Goal: Use online tool/utility: Utilize a website feature to perform a specific function

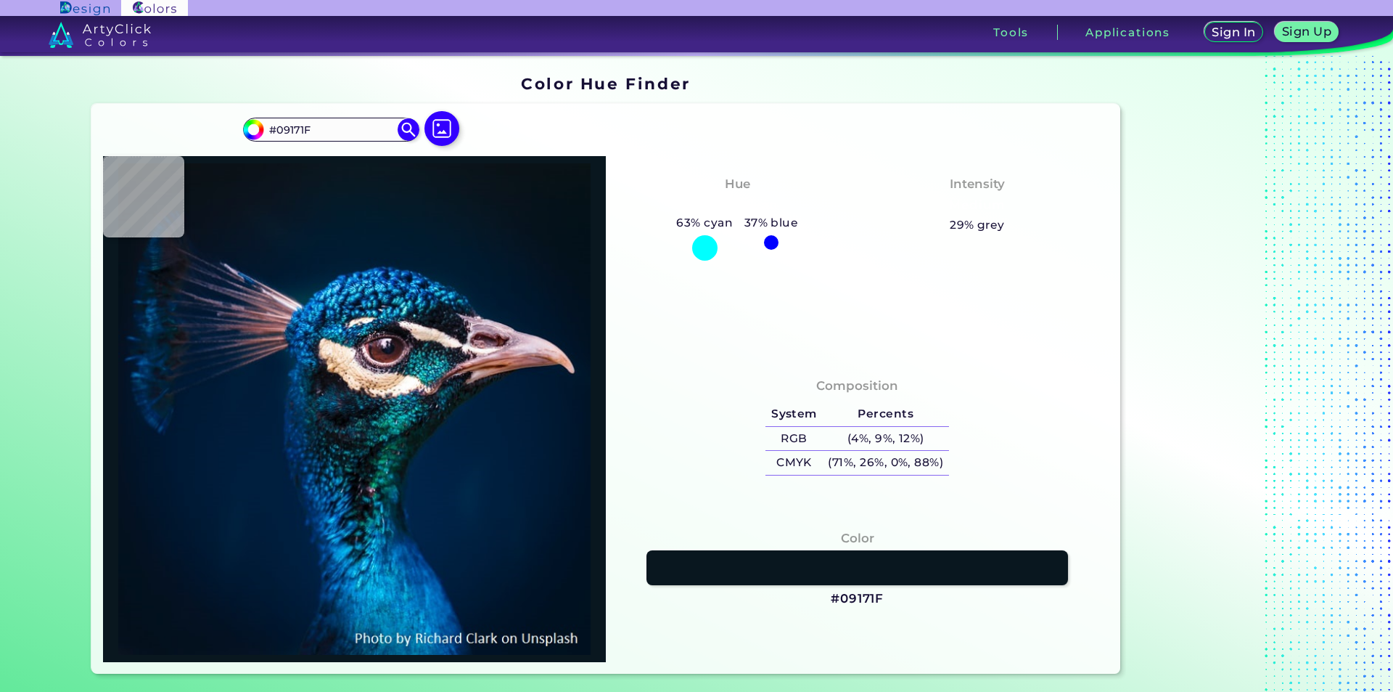
type input "#09181f"
type input "#09181F"
type input "#0a1920"
type input "#0A1920"
type input "#0a171f"
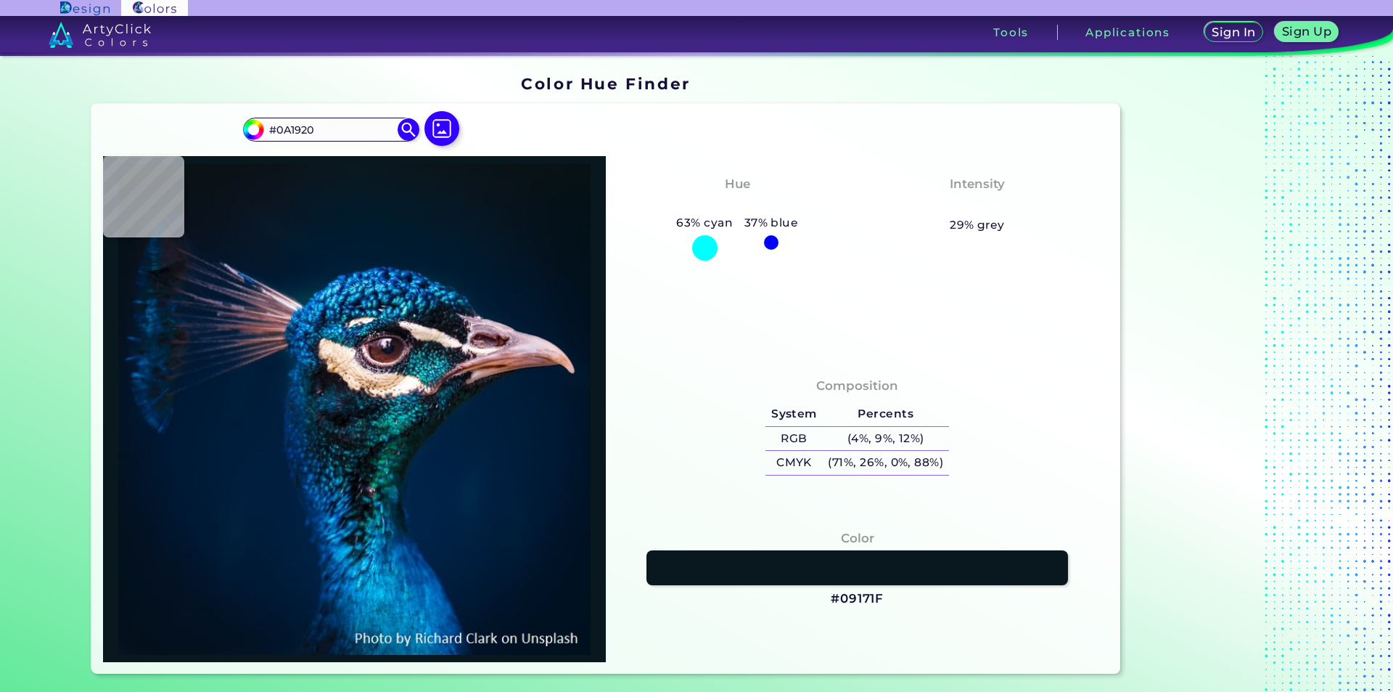
type input "#0A171F"
type input "#000000"
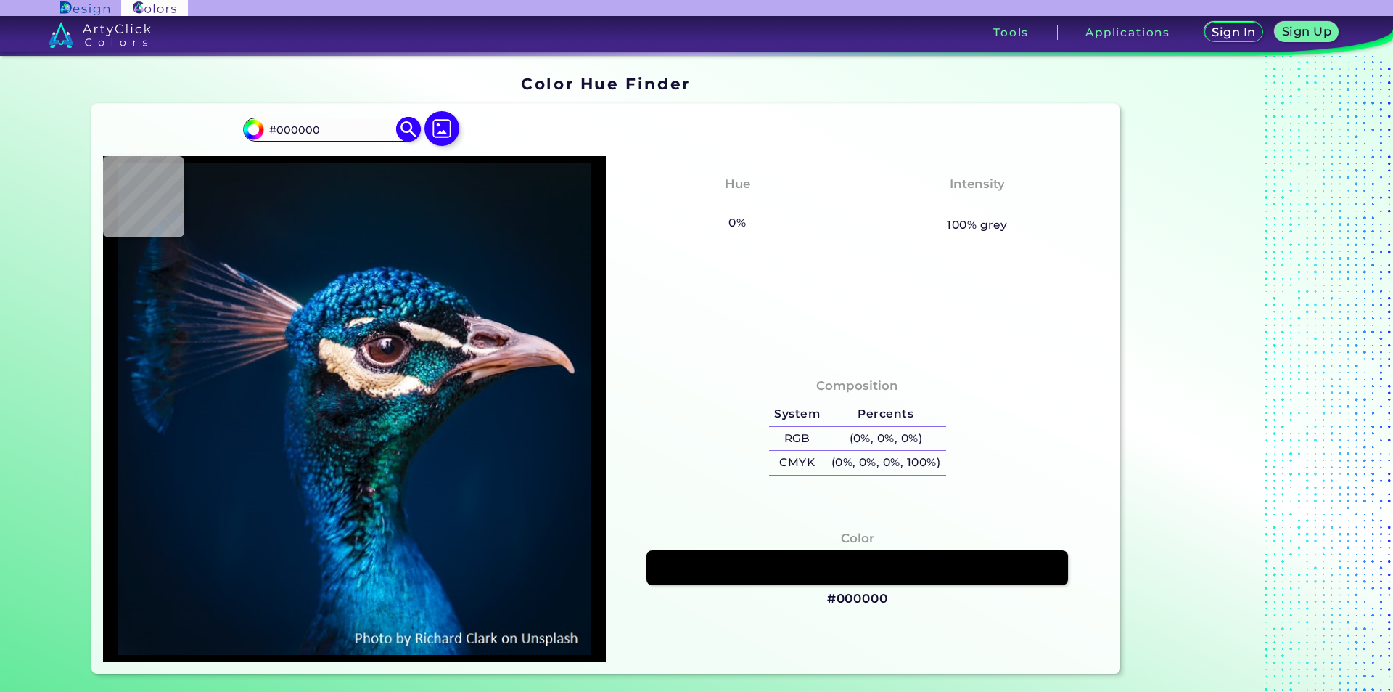
click at [334, 132] on input "#000000" at bounding box center [330, 130] width 135 height 20
type input "#081923"
type input "#001b30"
type input "#001B30"
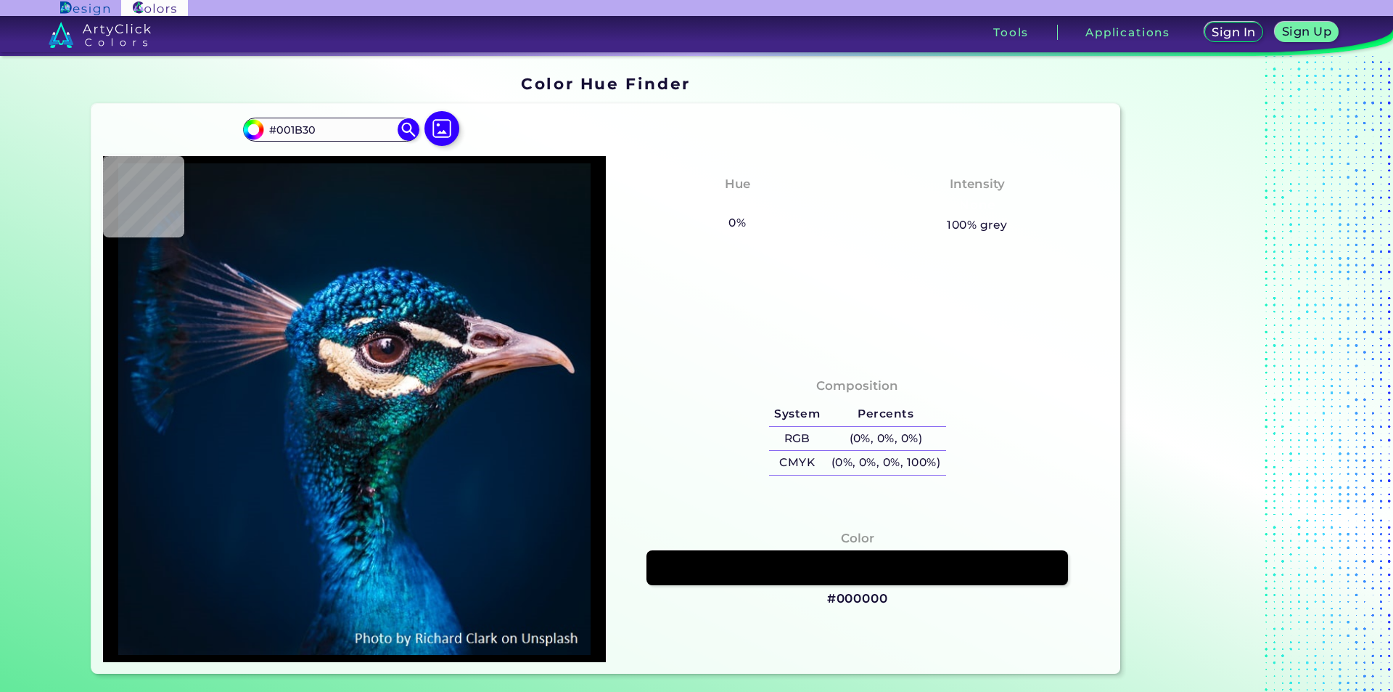
type input "#031932"
type input "#014463"
type input "#151115"
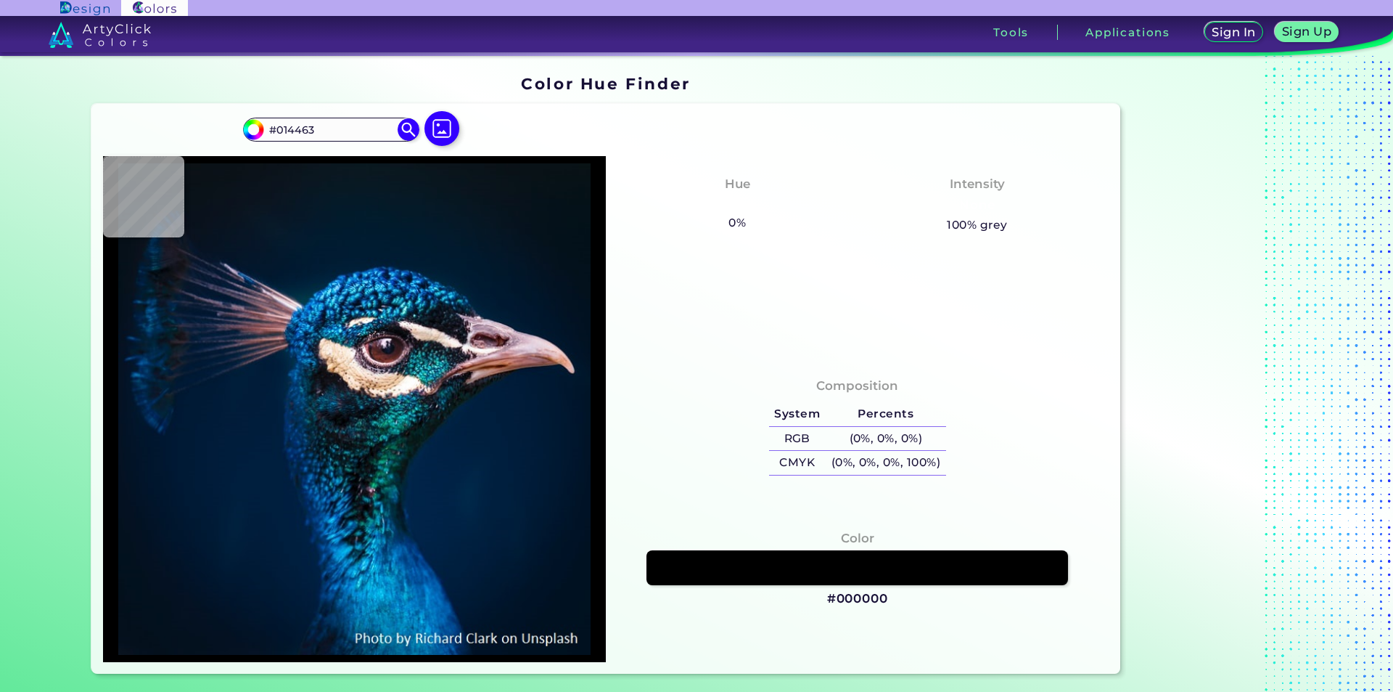
type input "#151115"
type input "#0e1e2f"
type input "#0E1E2F"
type input "#0e2326"
type input "#0E2326"
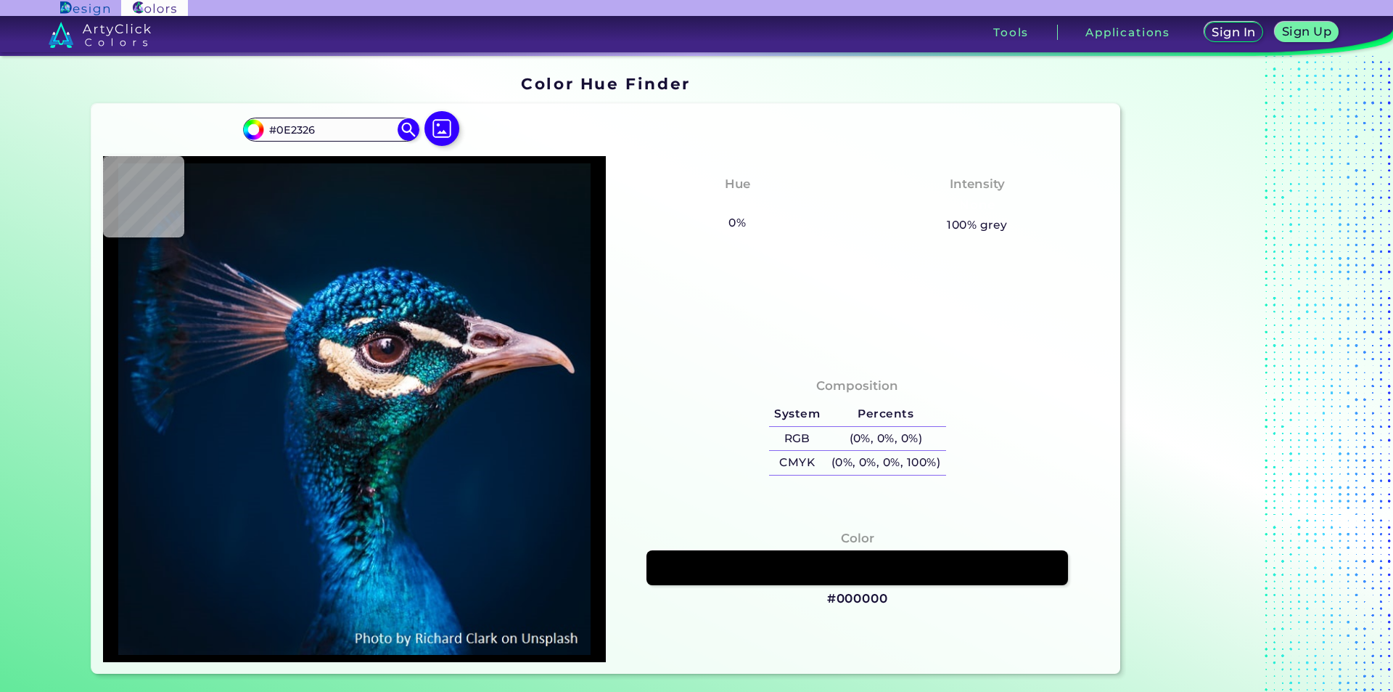
type input "#001f3e"
type input "#001F3E"
type input "#002140"
type input "#001f3e"
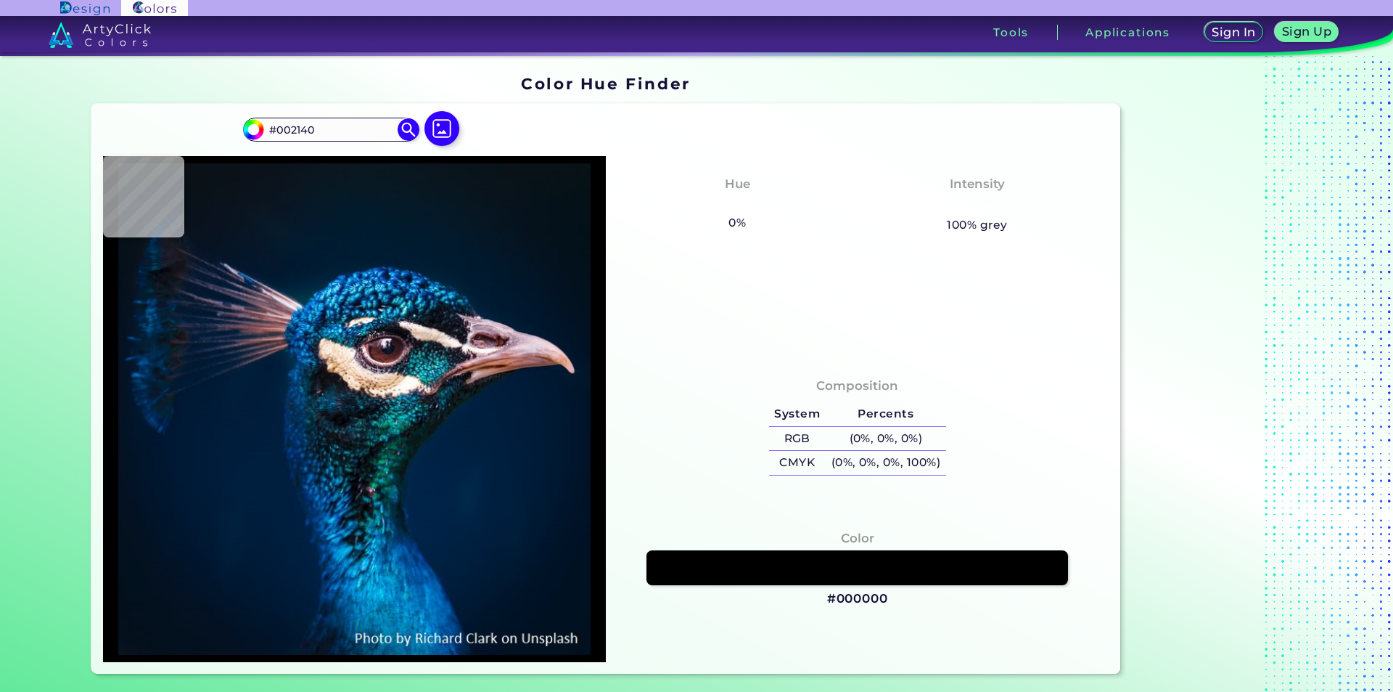
type input "#001F3E"
type input "#001d3b"
type input "#001D3B"
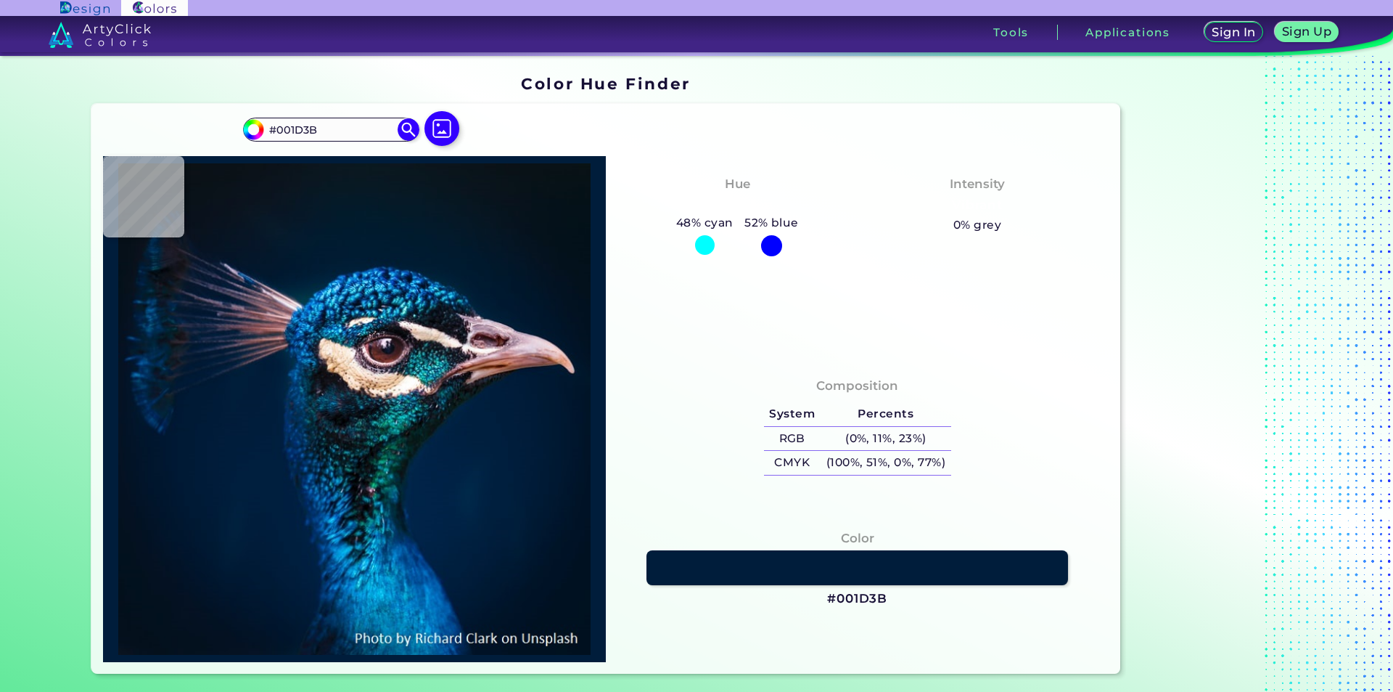
type input "#001d3a"
type input "#001D3A"
type input "#011c39"
type input "#011C39"
type input "#001b36"
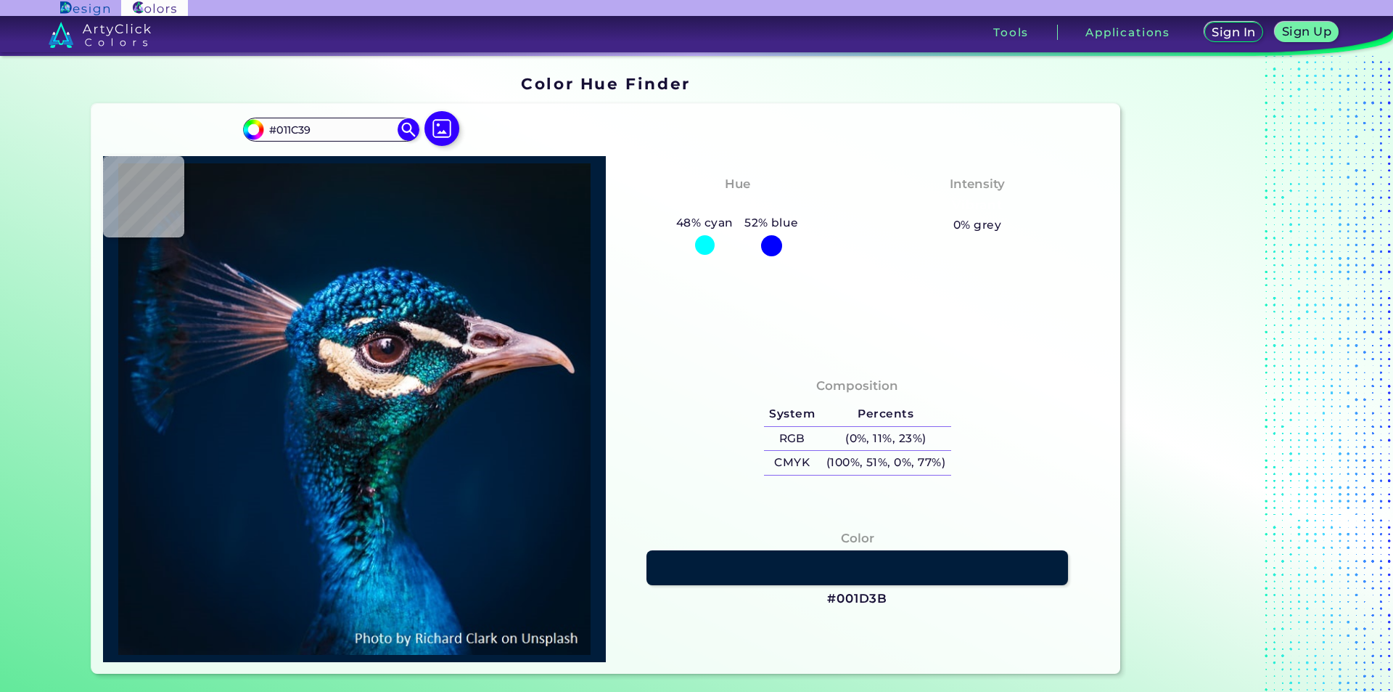
type input "#001B36"
type input "#001a34"
type input "#001A34"
type input "#001932"
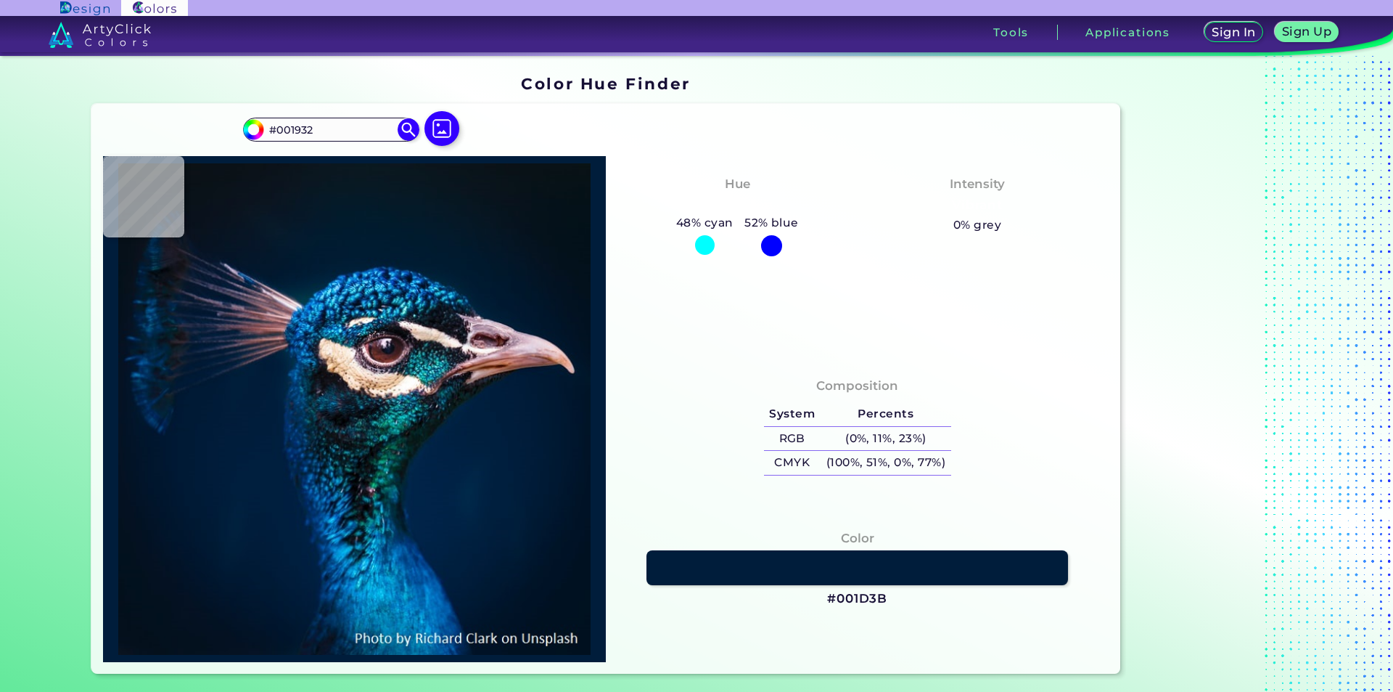
type input "#001831"
type input "#01172f"
type input "#01172F"
type input "#01152b"
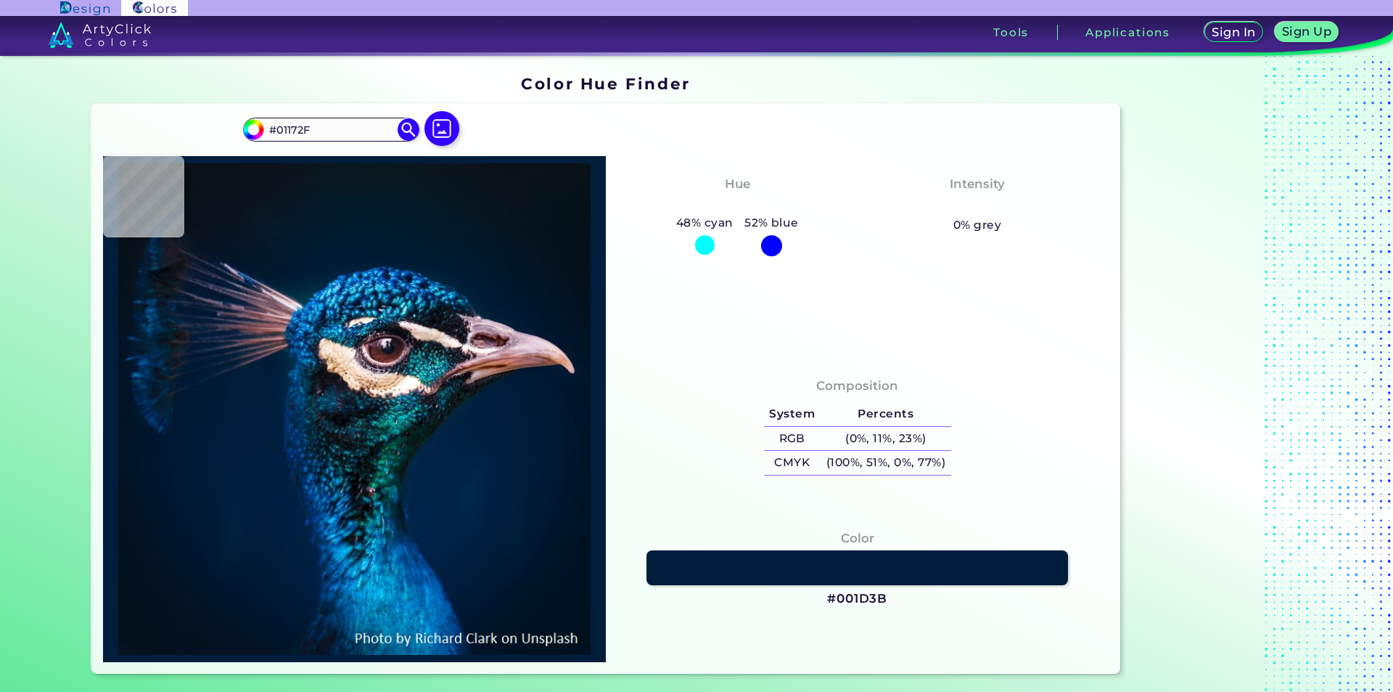
type input "#01152B"
type input "#00152a"
type input "#00152A"
type input "#001427"
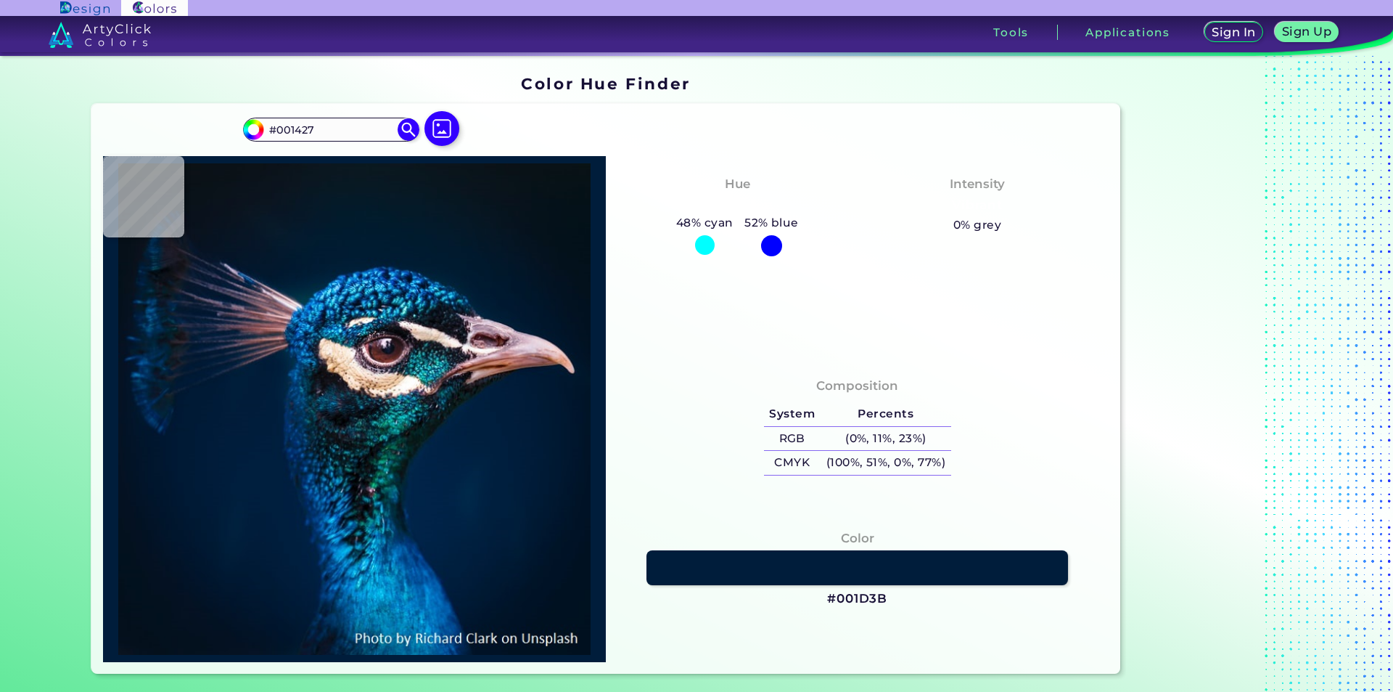
type input "#001426"
type input "#001036"
type input "#001123"
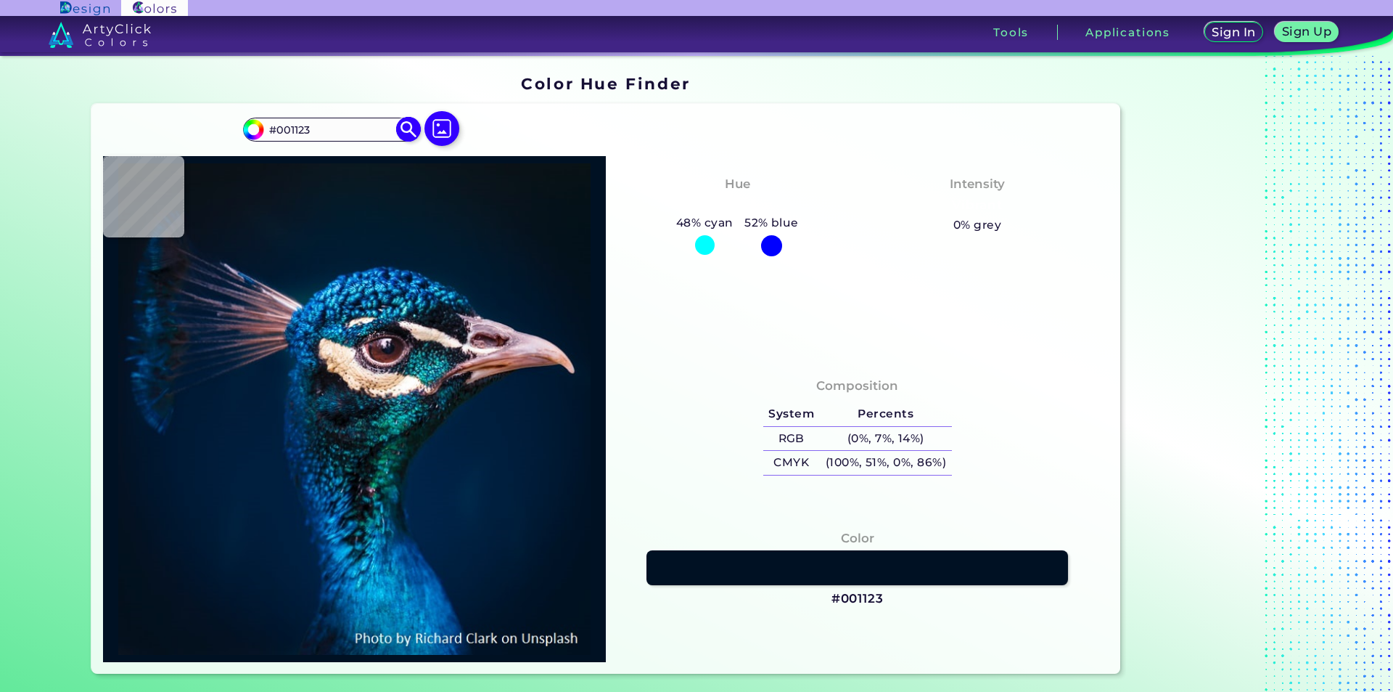
click at [324, 128] on input "#001123" at bounding box center [330, 130] width 135 height 20
paste input "6B4FF"
type input "#06B4FF"
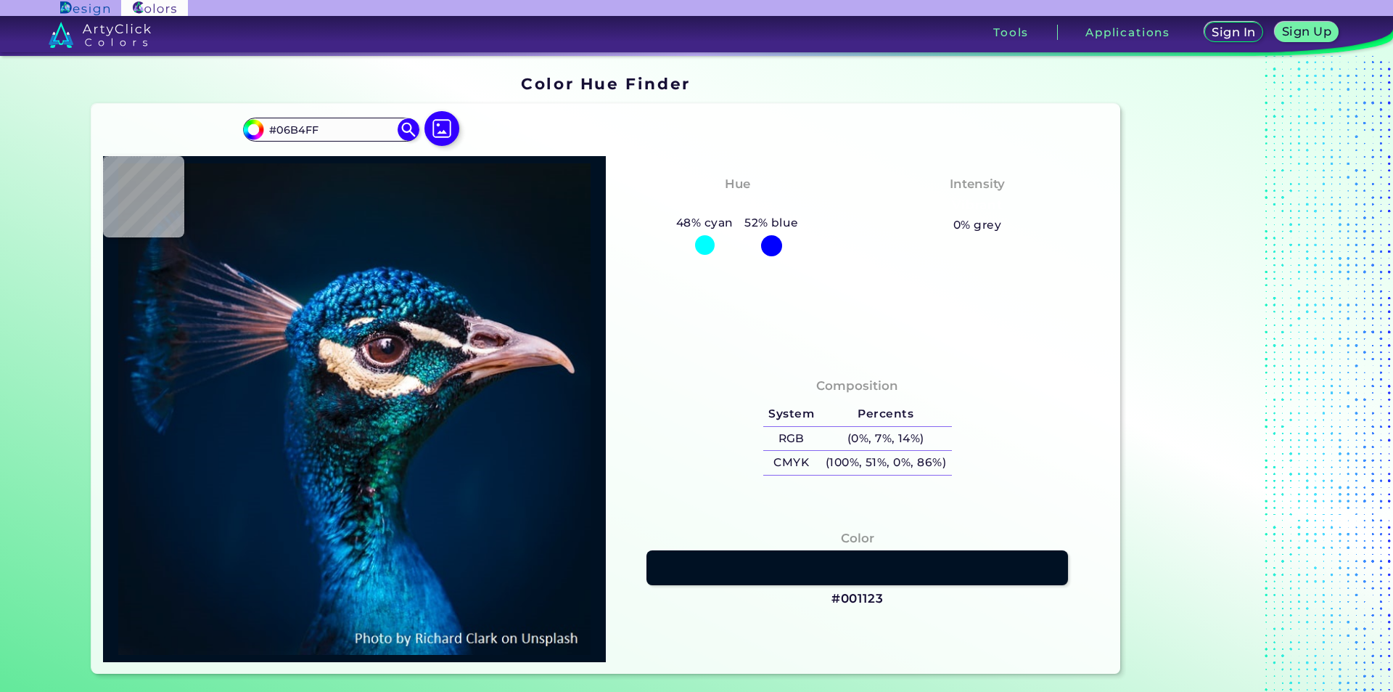
click at [962, 188] on h4 "Intensity" at bounding box center [977, 183] width 55 height 21
type input "#03111c"
type input "#03111C"
type input "#031a2c"
type input "#031A2C"
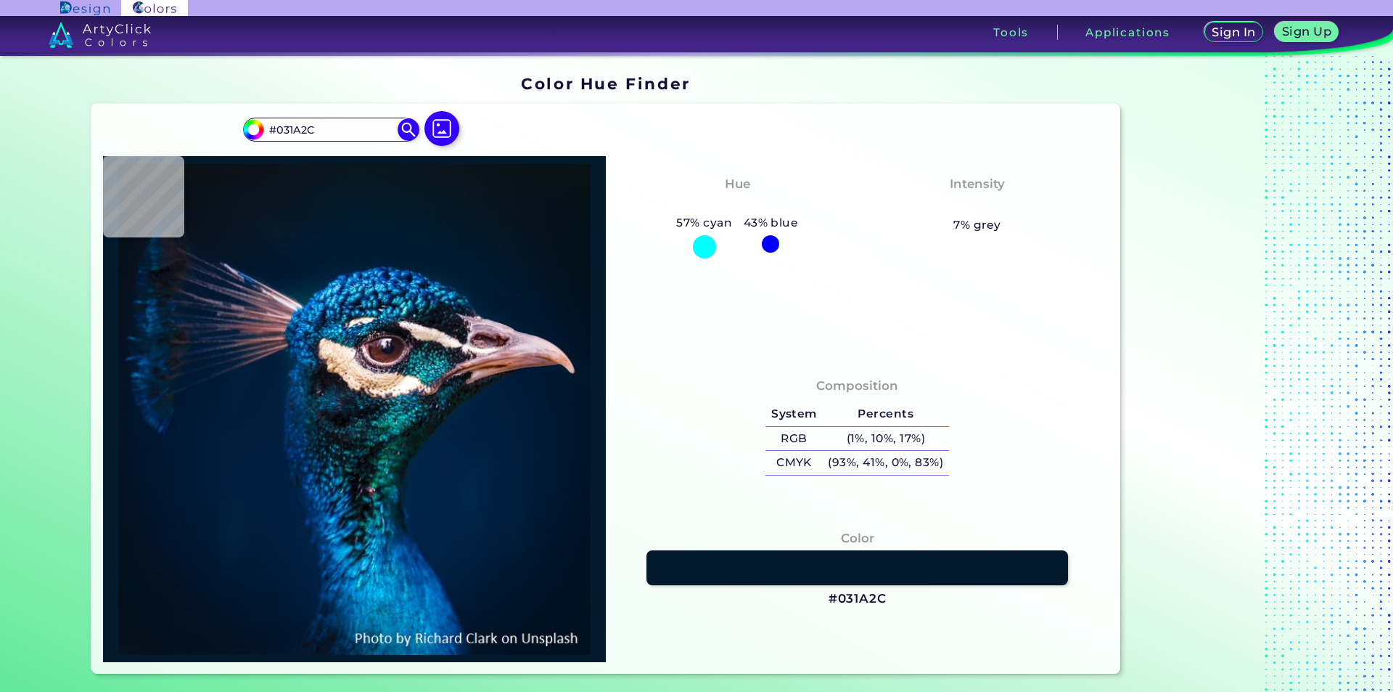
type input "#011b2c"
type input "#011B2C"
type input "#061928"
type input "#0b141d"
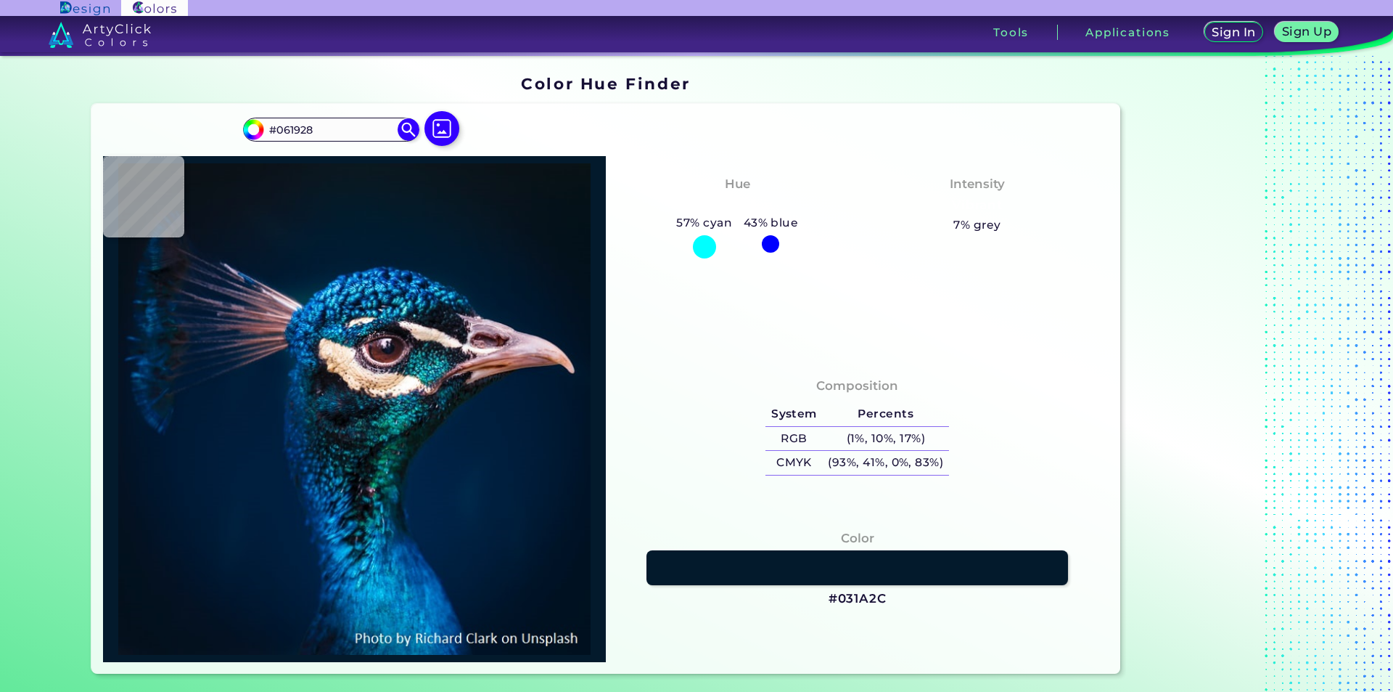
type input "#0B141D"
type input "#0b121c"
type input "#0B121C"
type input "#091217"
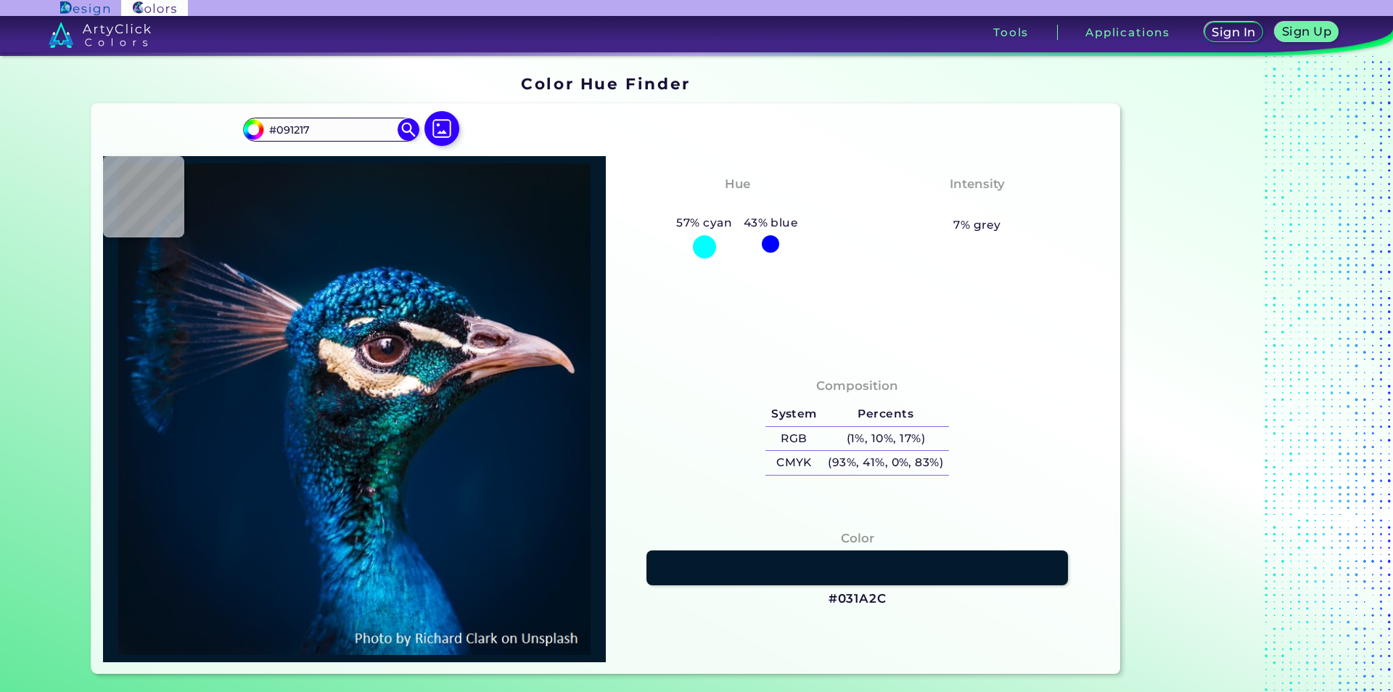
type input "#0a1117"
type input "#0A1117"
type input "#0b1218"
type input "#0B1218"
type input "#0a1117"
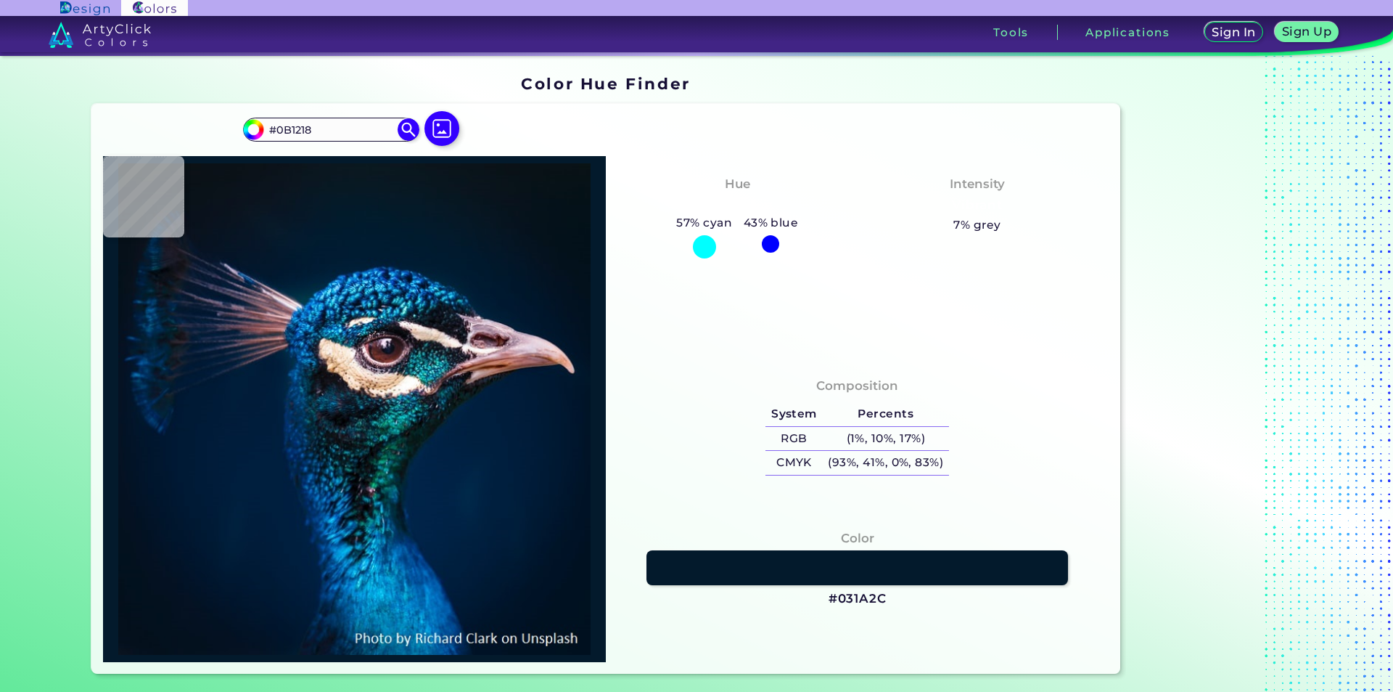
type input "#0A1117"
type input "#0a1215"
type input "#0A1215"
type input "#0c1115"
type input "#0C1115"
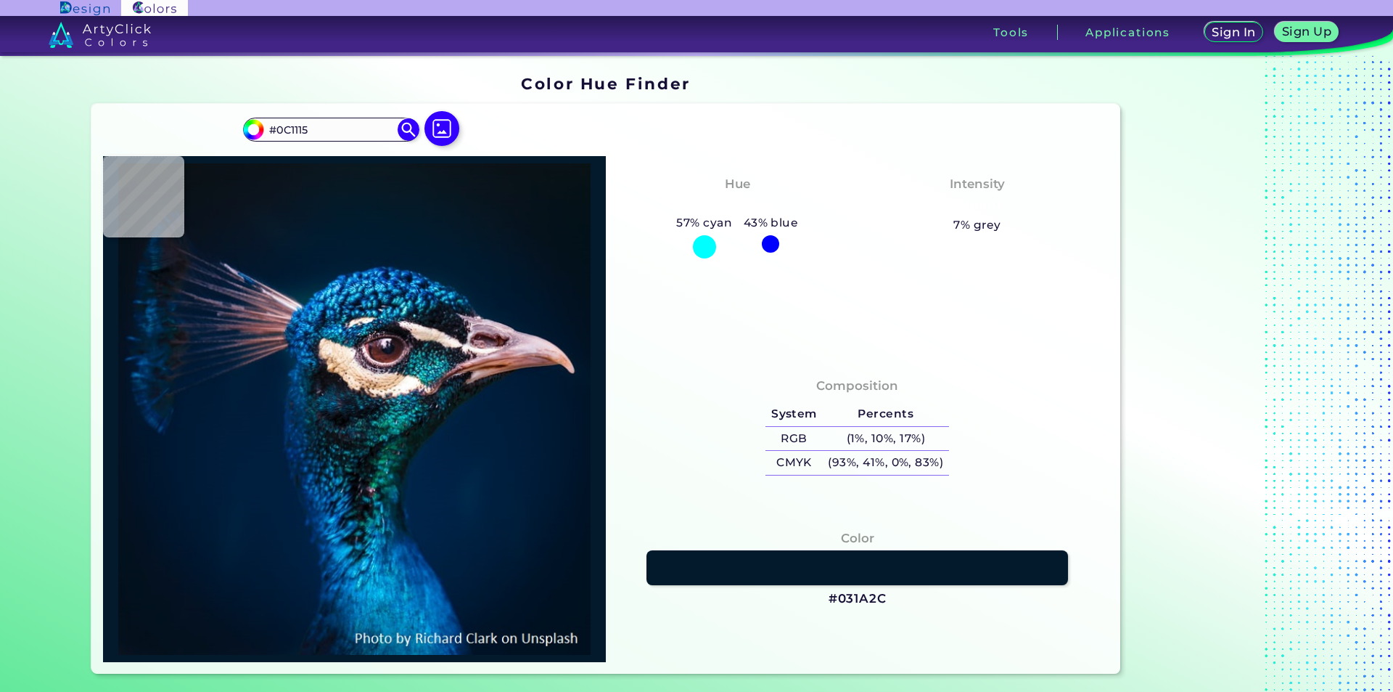
type input "#0a1215"
type input "#0A1215"
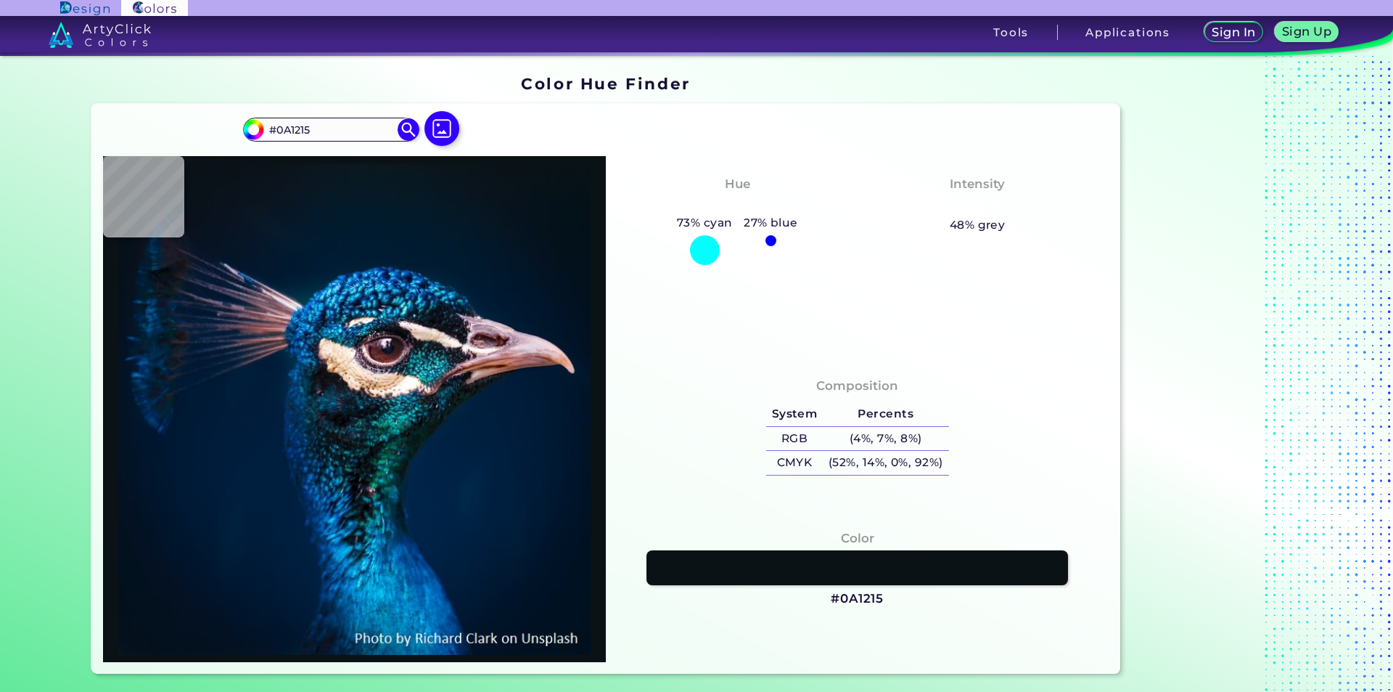
click at [1009, 81] on div "Color Hue Finder" at bounding box center [606, 84] width 1041 height 28
type input "#000000"
type input "#011224"
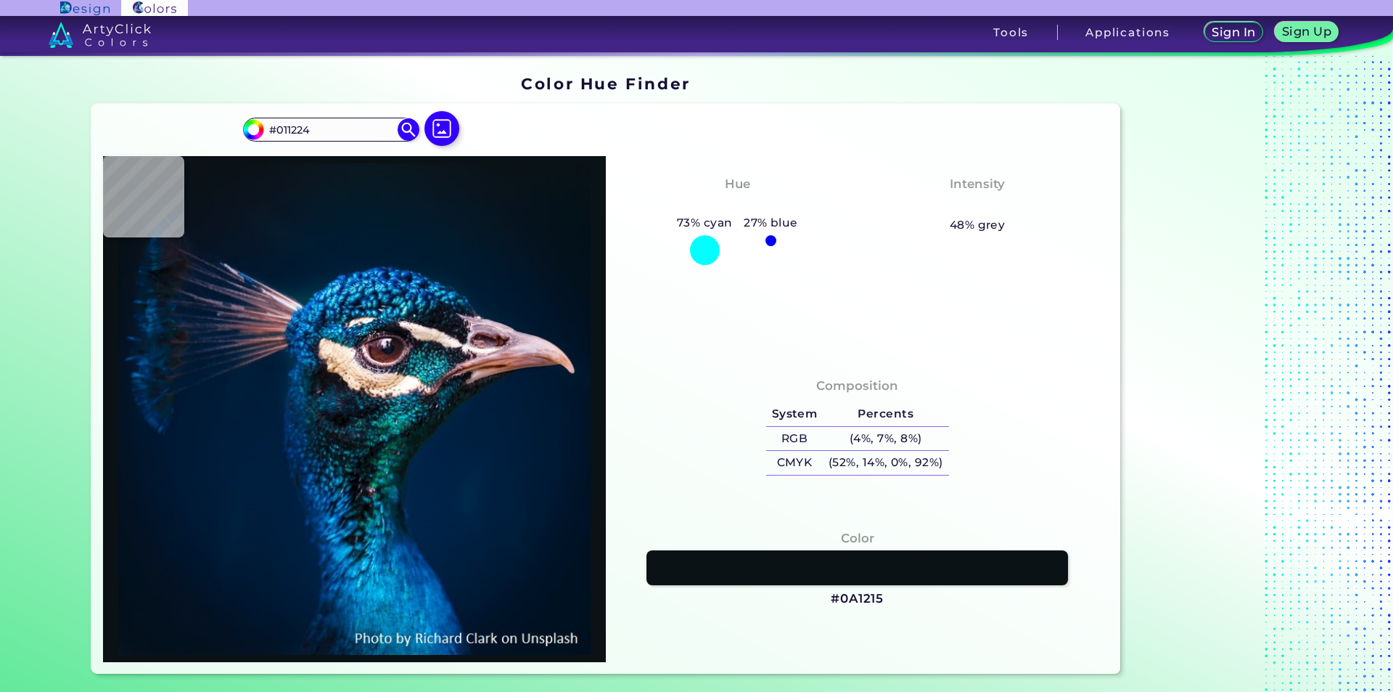
type input "#001123"
type input "#001121"
type input "#010e1c"
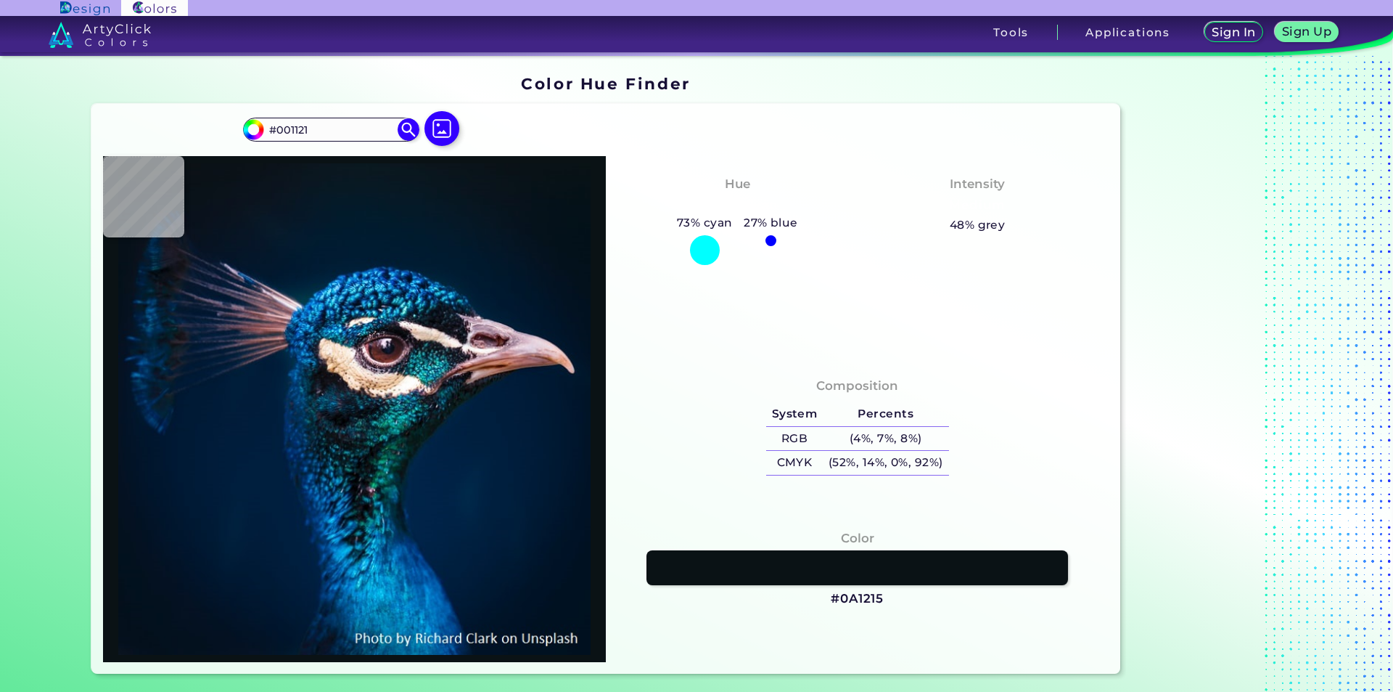
type input "#010E1C"
type input "#00101f"
type input "#00101F"
